Goal: Task Accomplishment & Management: Manage account settings

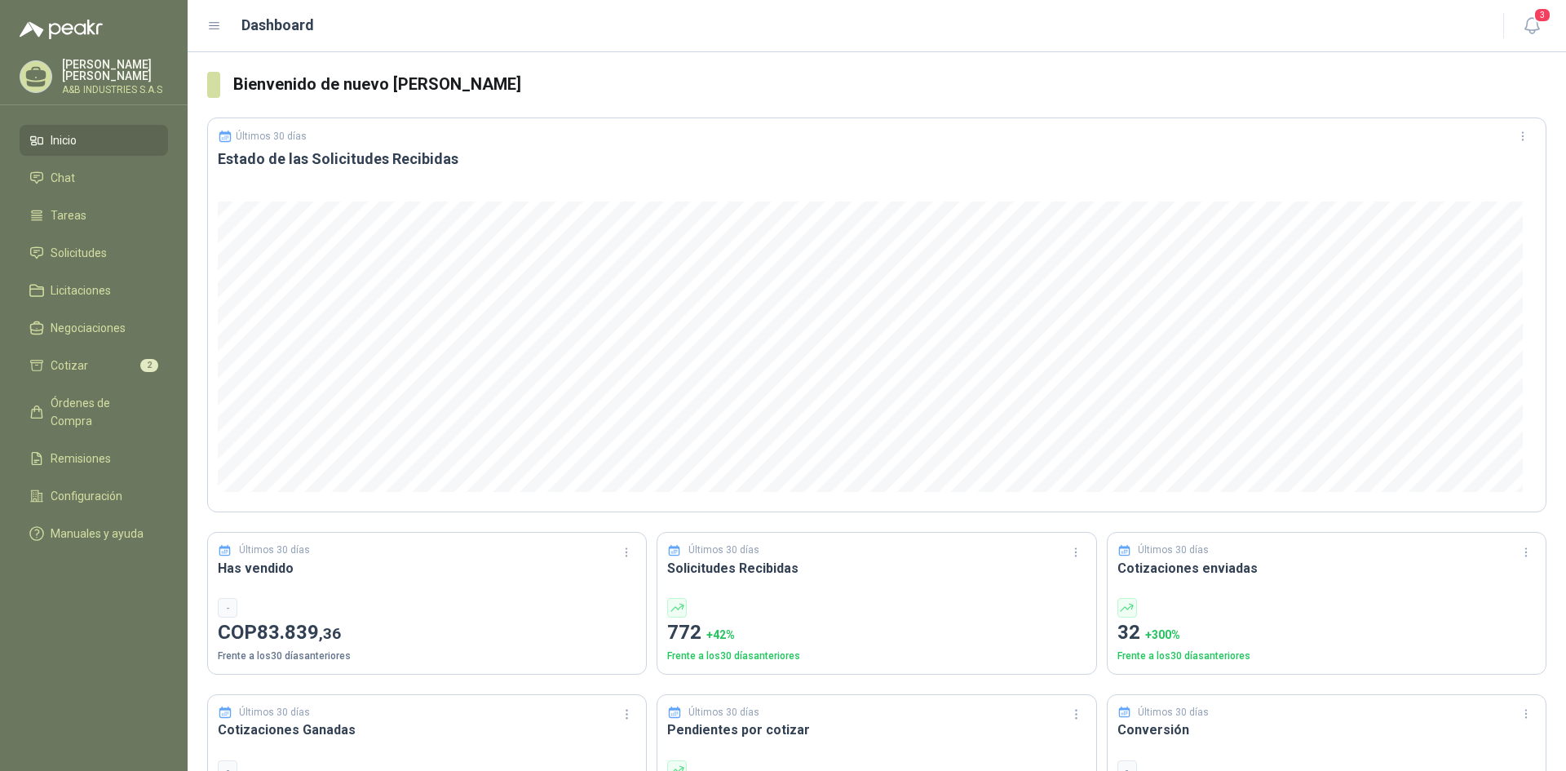
click at [114, 270] on ul "Inicio Chat Tareas Solicitudes Licitaciones Negociaciones Cotizar 2 Órdenes de …" at bounding box center [94, 340] width 188 height 431
click at [114, 265] on link "Solicitudes" at bounding box center [94, 252] width 148 height 31
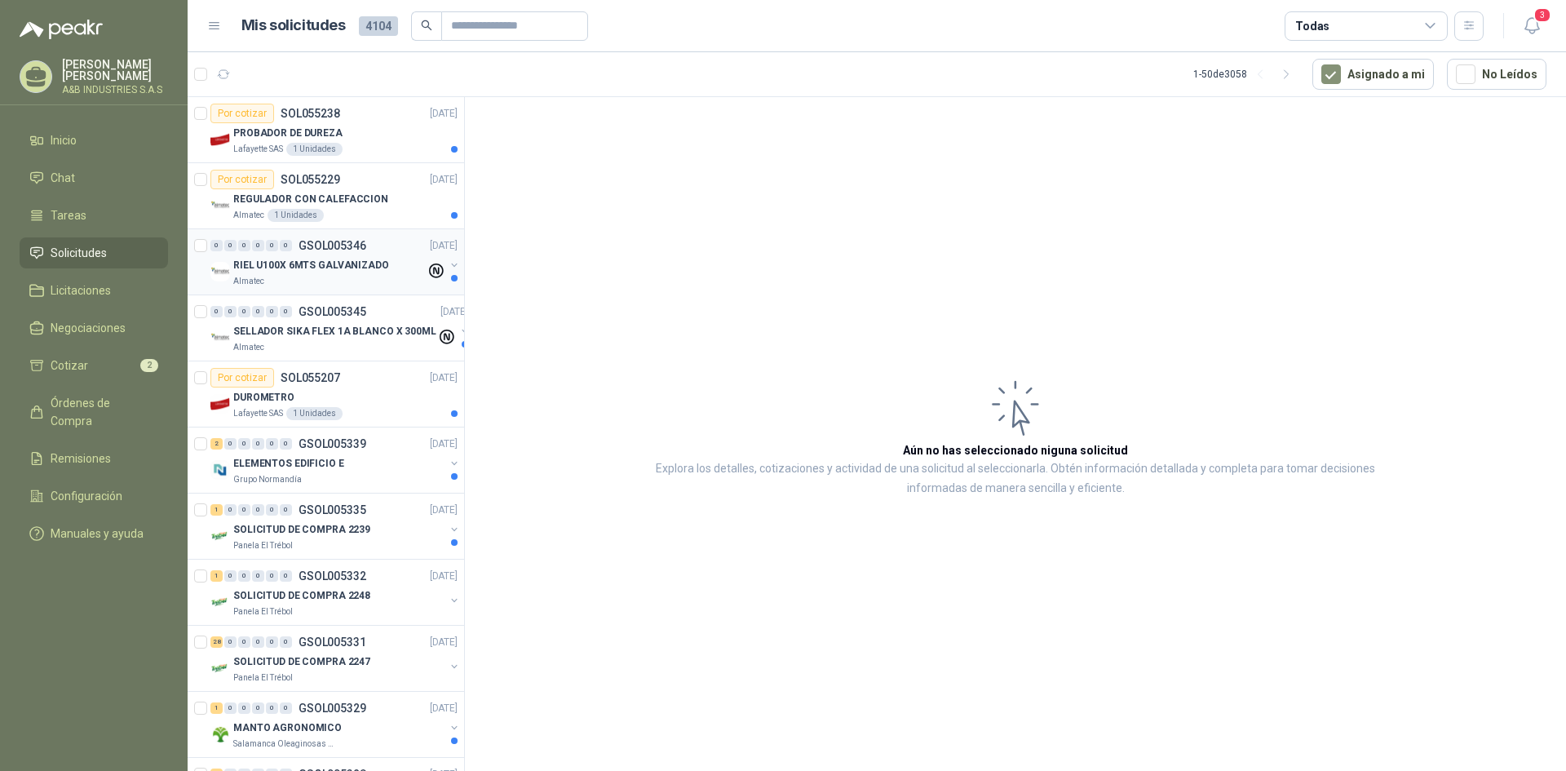
click at [338, 265] on p "RIEL U100X 6MTS GALVANIZADO" at bounding box center [311, 265] width 156 height 15
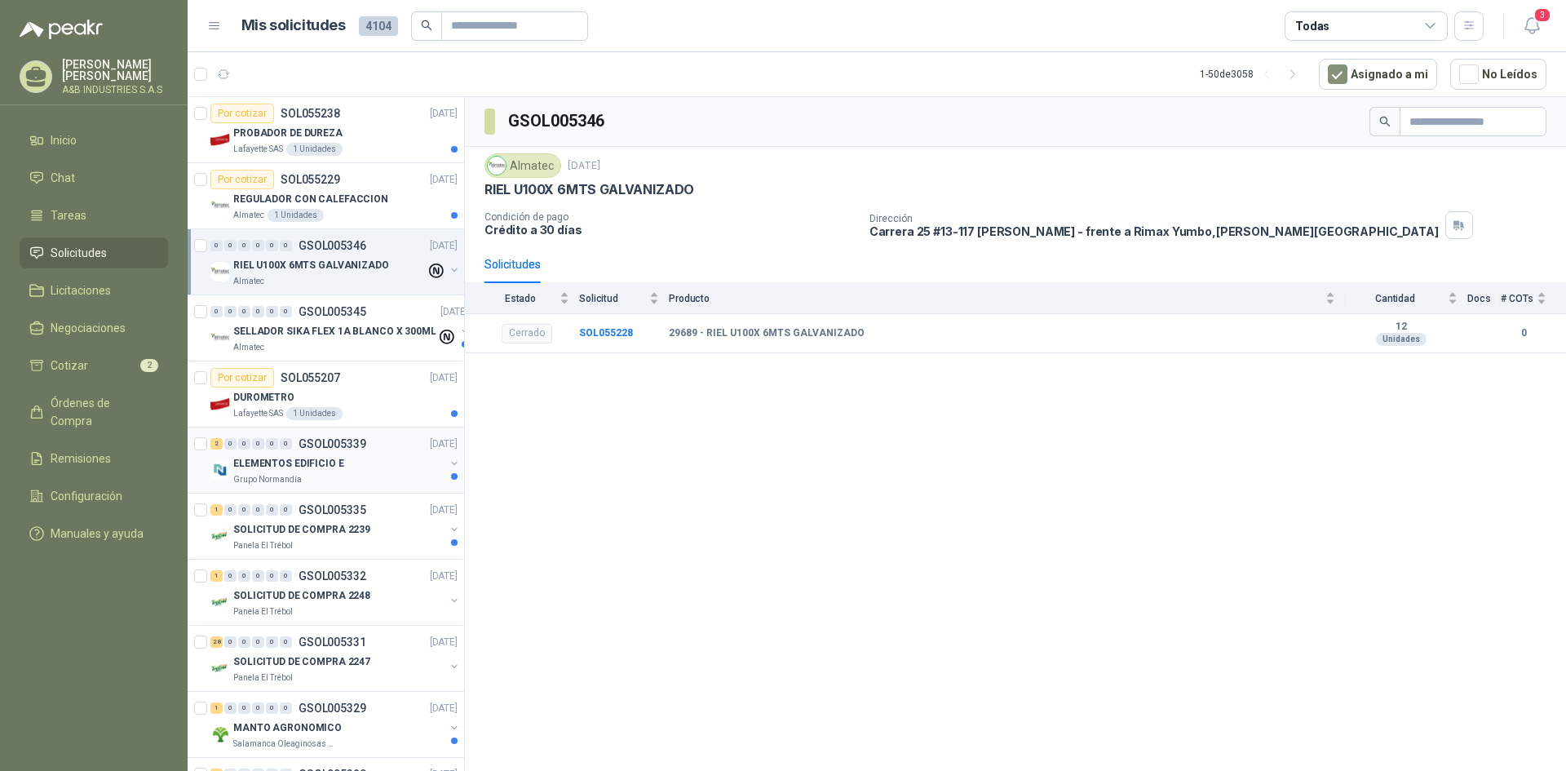
click at [295, 468] on p "ELEMENTOS EDIFICIO E" at bounding box center [288, 463] width 111 height 15
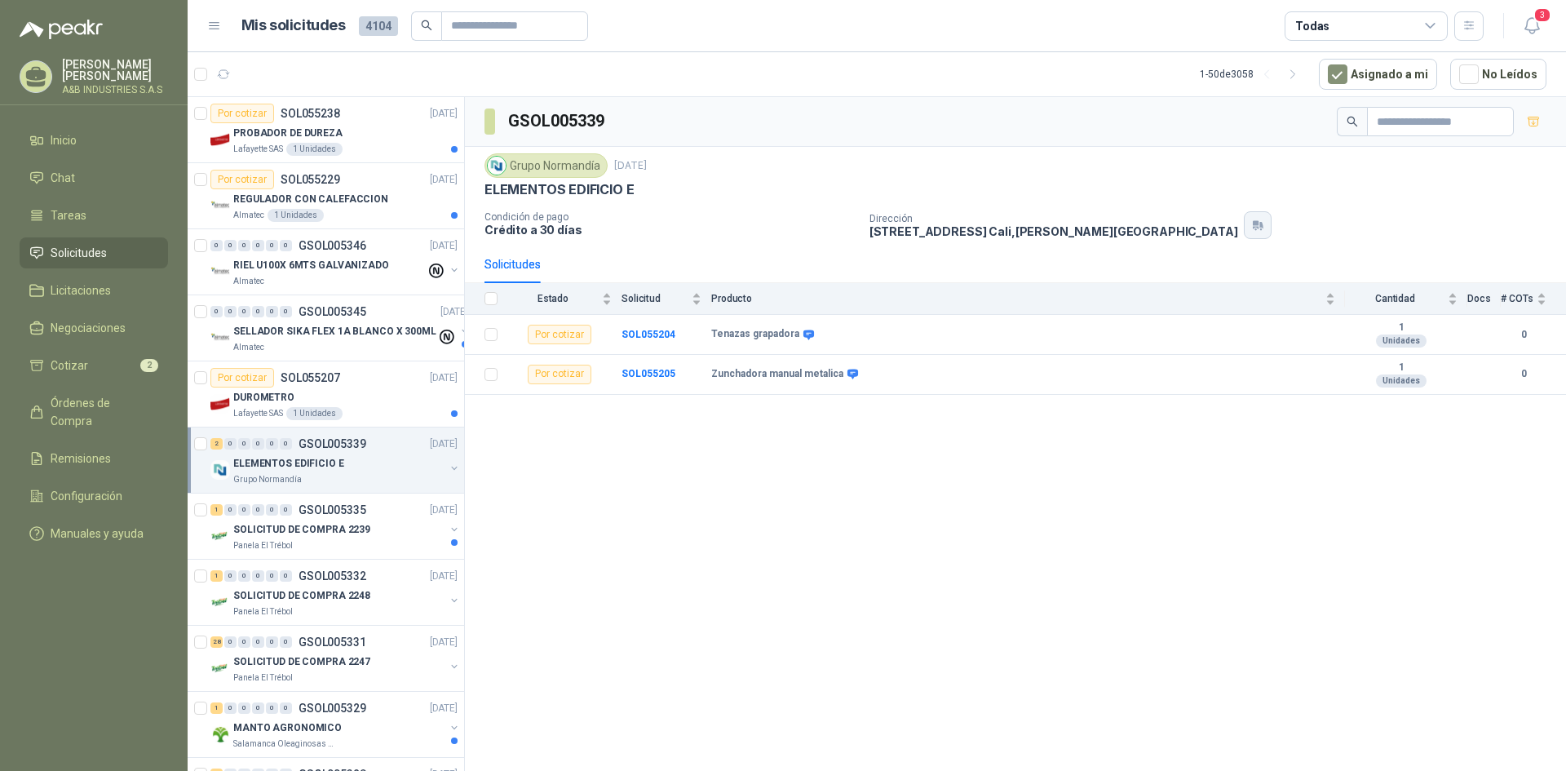
click at [1251, 220] on icon "button" at bounding box center [1258, 225] width 14 height 13
click at [671, 480] on div "GSOL005339 Grupo [PERSON_NAME] [DATE] ELEMENTOS EDIFICIO E Condición de pago Cr…" at bounding box center [1015, 437] width 1101 height 680
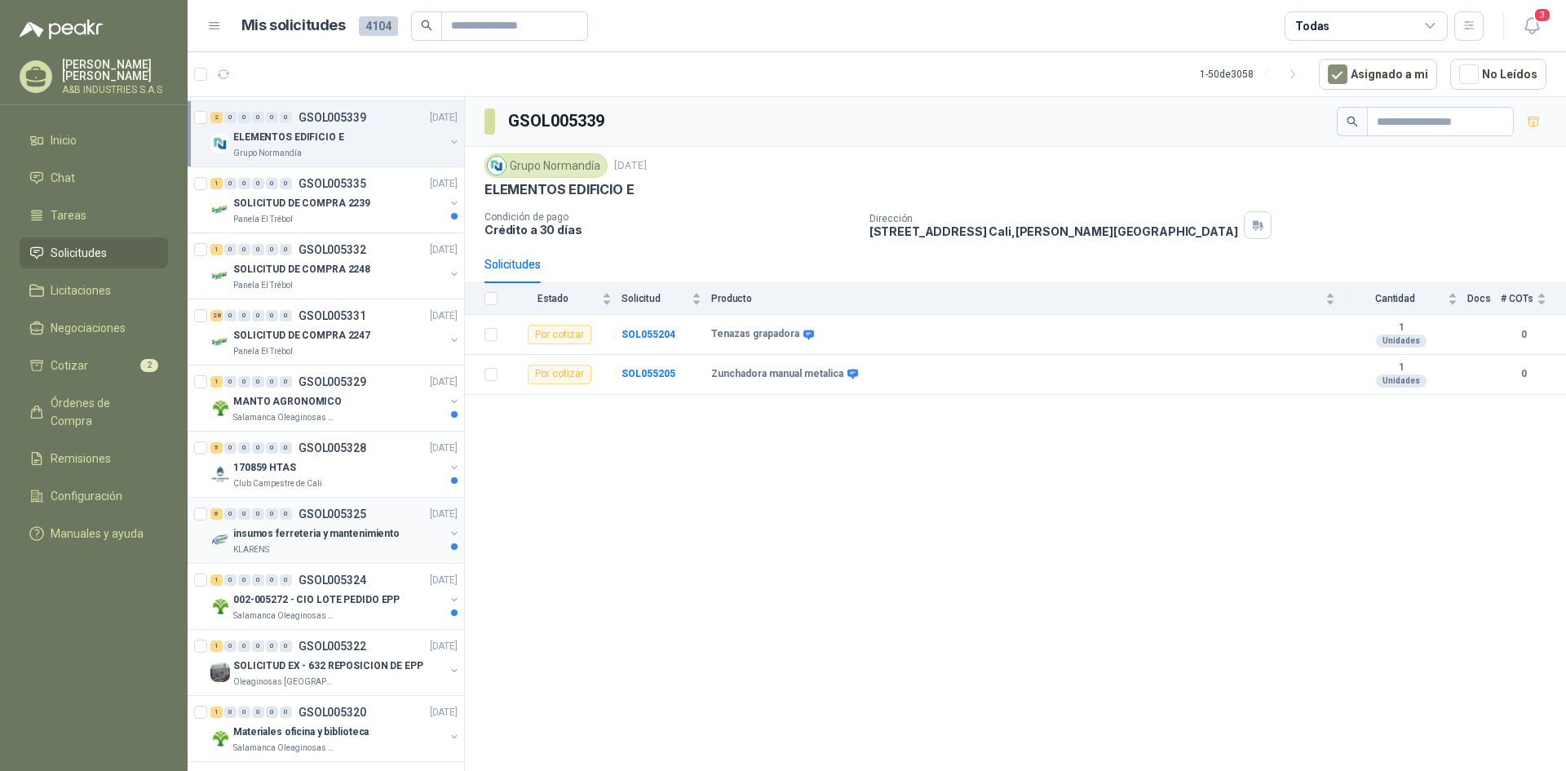
click at [297, 538] on p "insumos ferreteria y mantenimiento" at bounding box center [316, 533] width 166 height 15
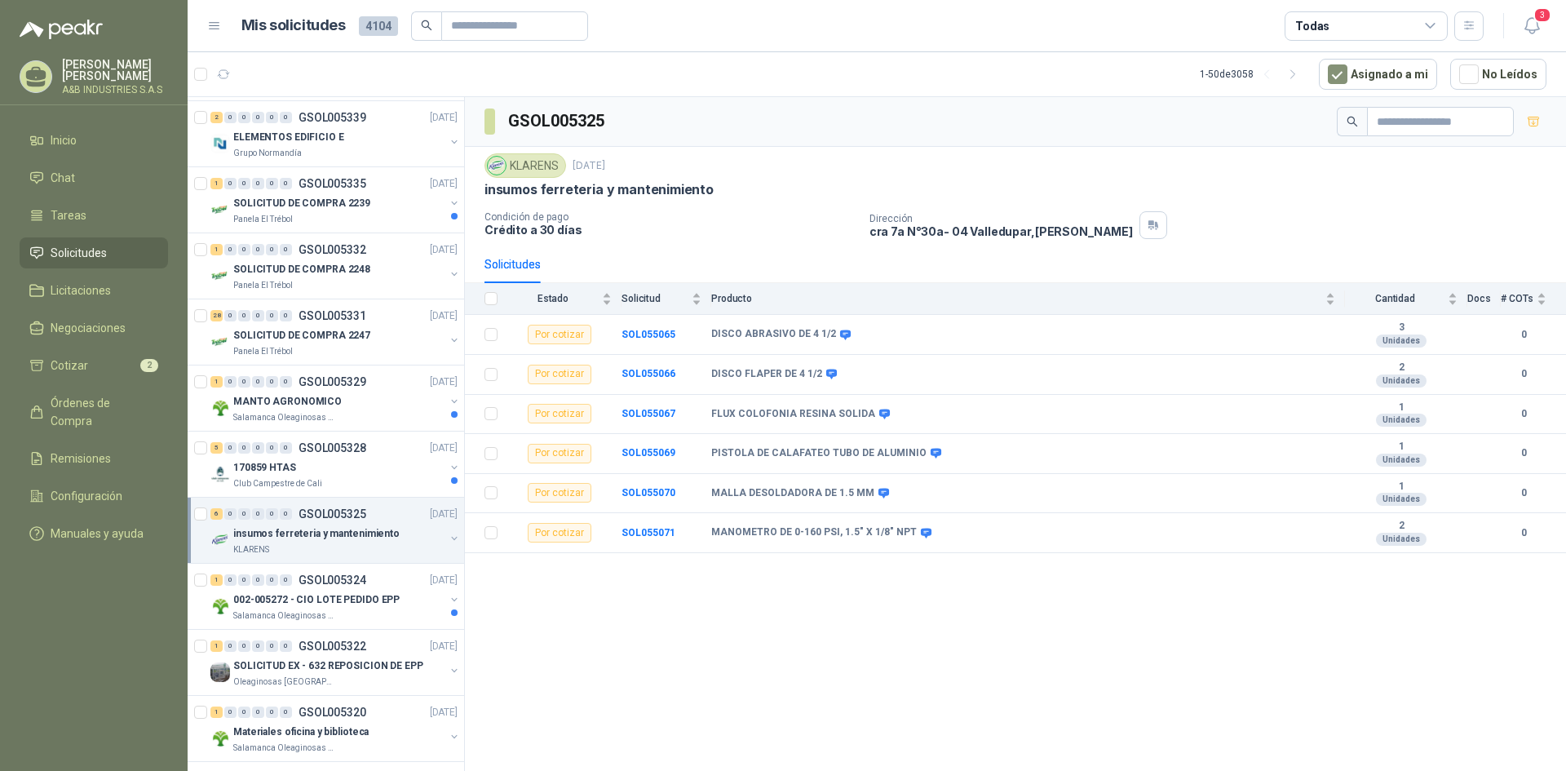
click at [548, 160] on div "KLARENS" at bounding box center [526, 165] width 82 height 24
drag, startPoint x: 510, startPoint y: 170, endPoint x: 557, endPoint y: 163, distance: 47.8
click at [557, 163] on div "KLARENS" at bounding box center [526, 165] width 82 height 24
copy div "KLARENS"
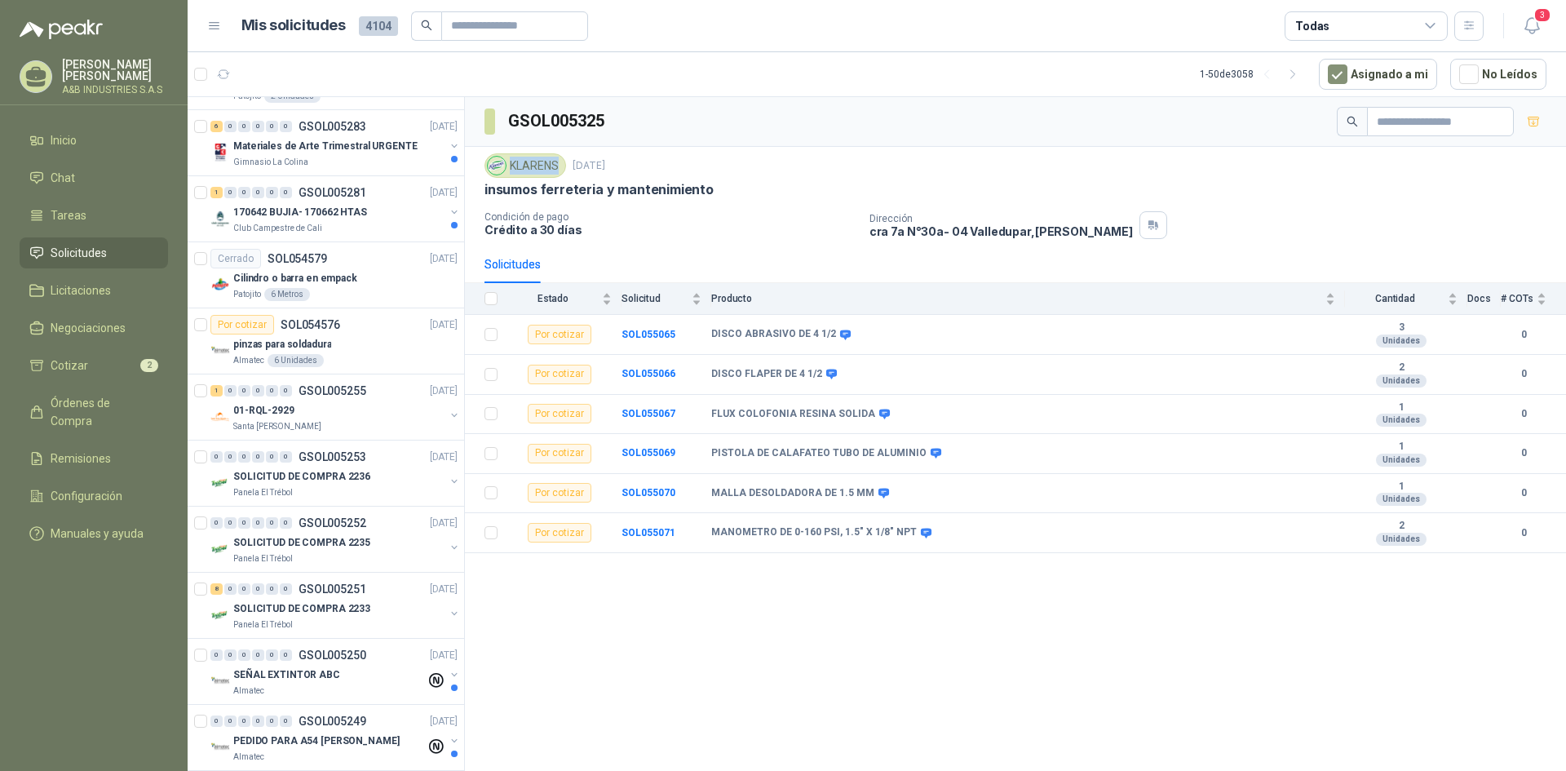
scroll to position [2660, 0]
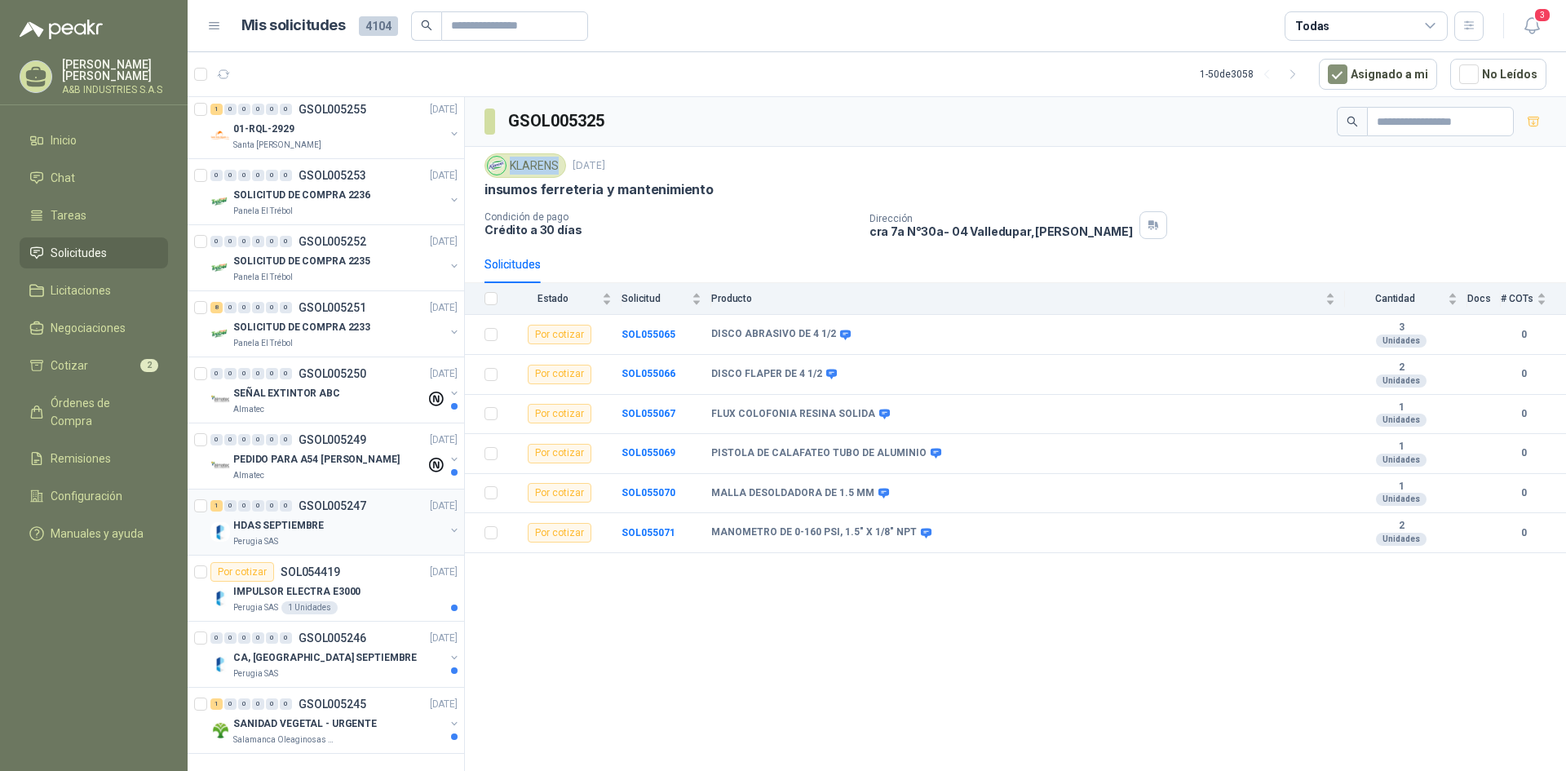
click at [293, 518] on p "HDAS SEPTIEMBRE" at bounding box center [278, 525] width 91 height 15
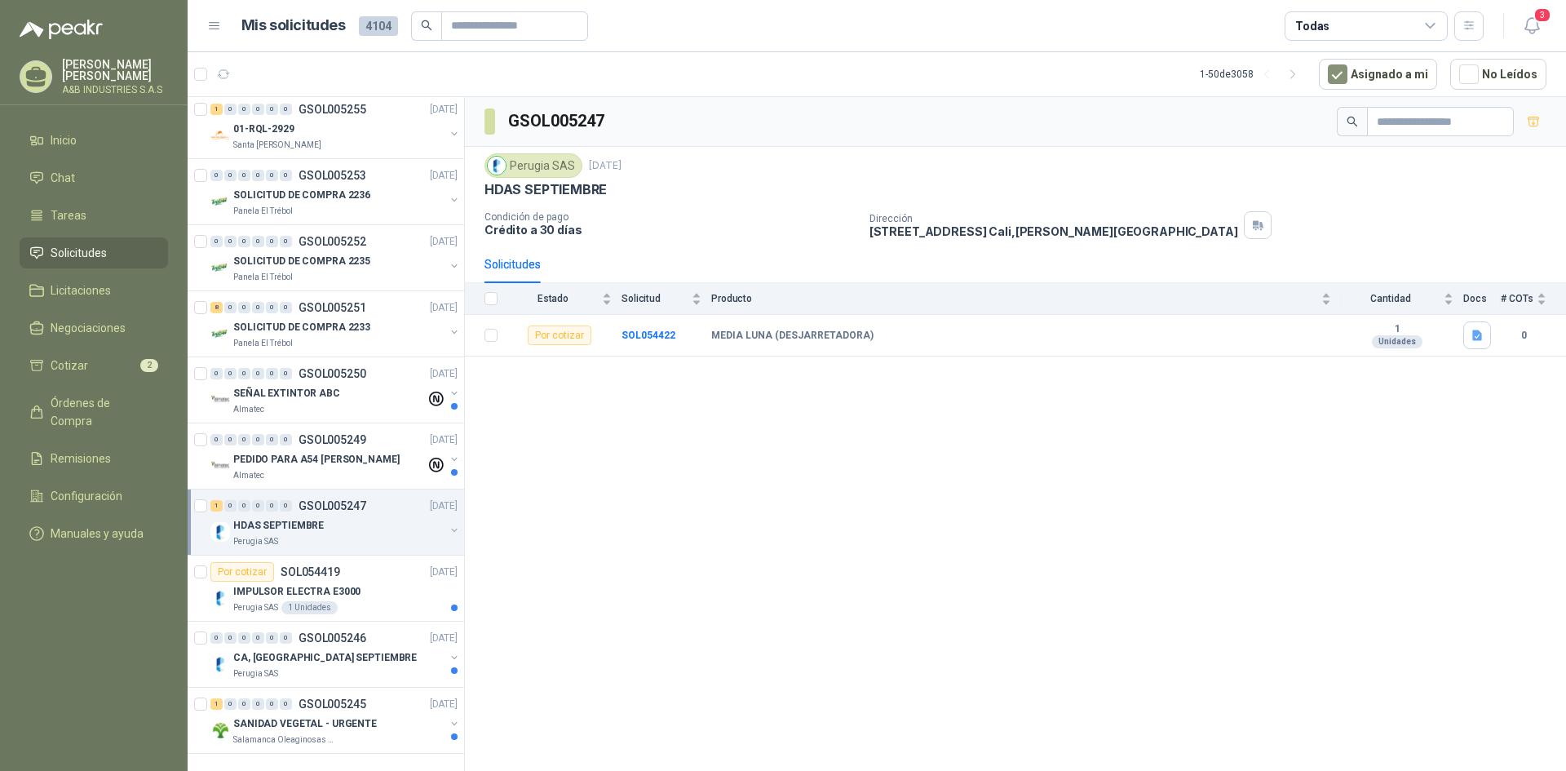
click at [526, 160] on div "Perugia SAS" at bounding box center [534, 165] width 98 height 24
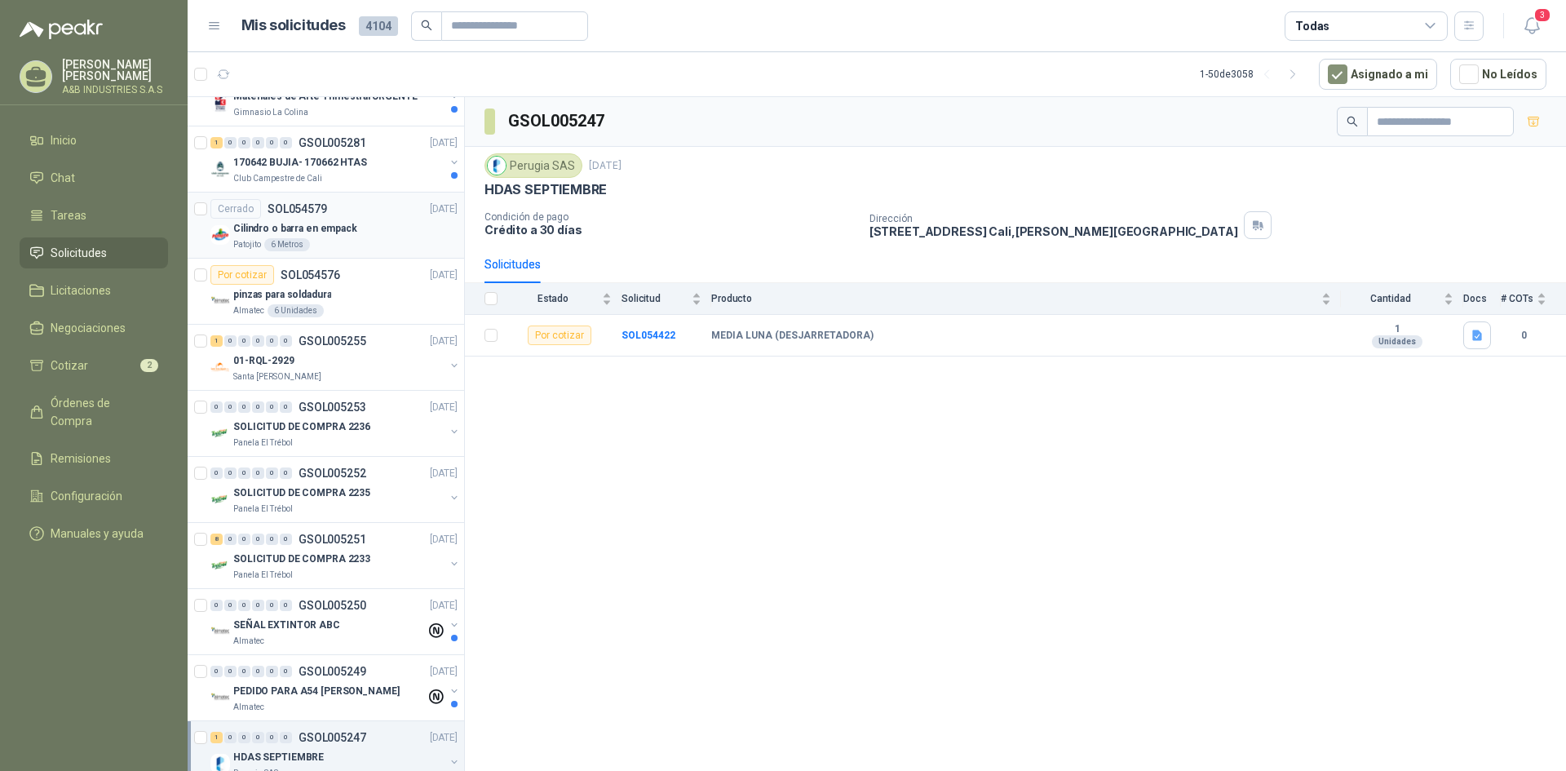
click at [341, 216] on div "Cerrado SOL054579 [DATE]" at bounding box center [333, 209] width 247 height 20
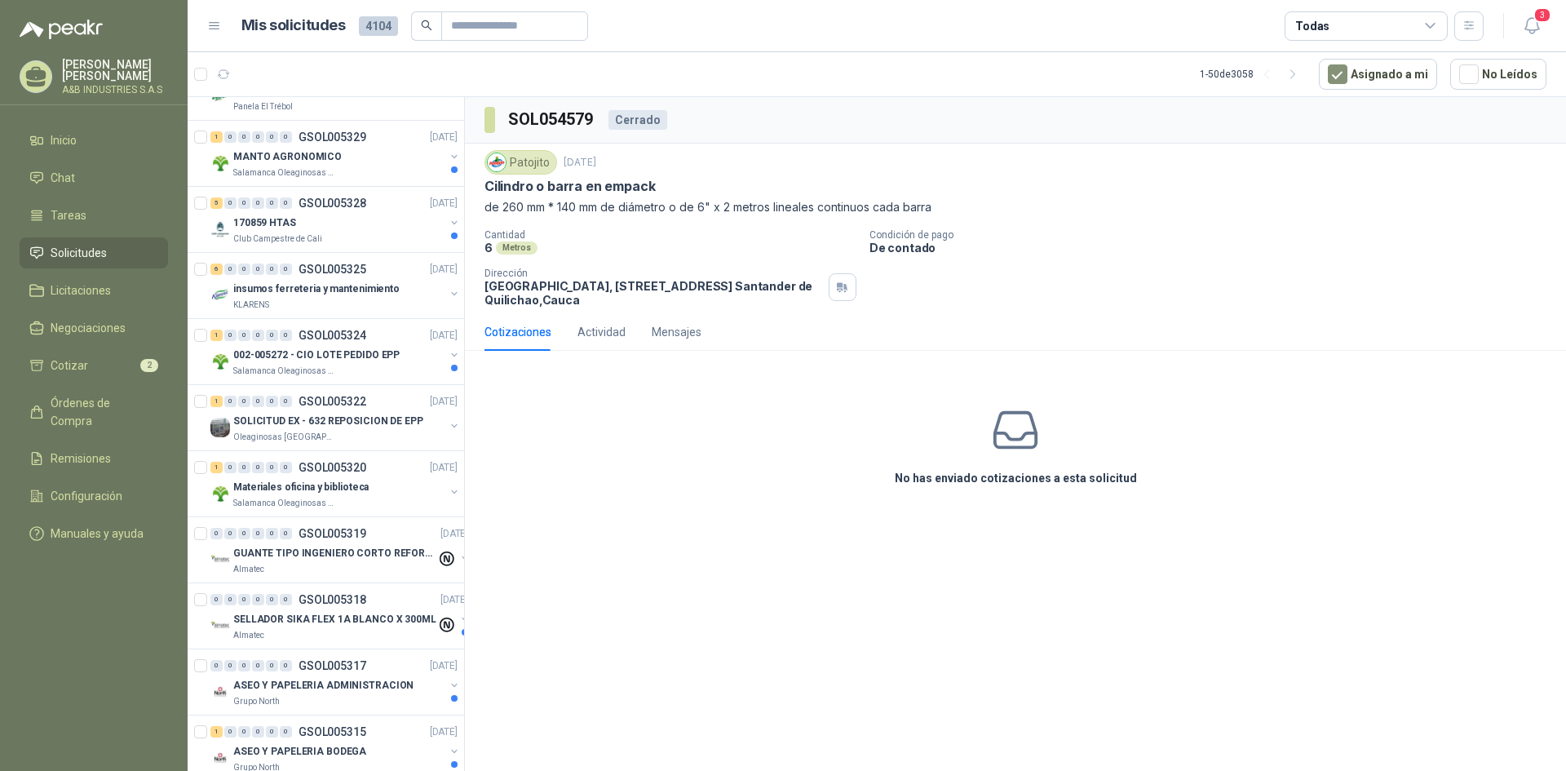
scroll to position [408, 0]
